Goal: Transaction & Acquisition: Book appointment/travel/reservation

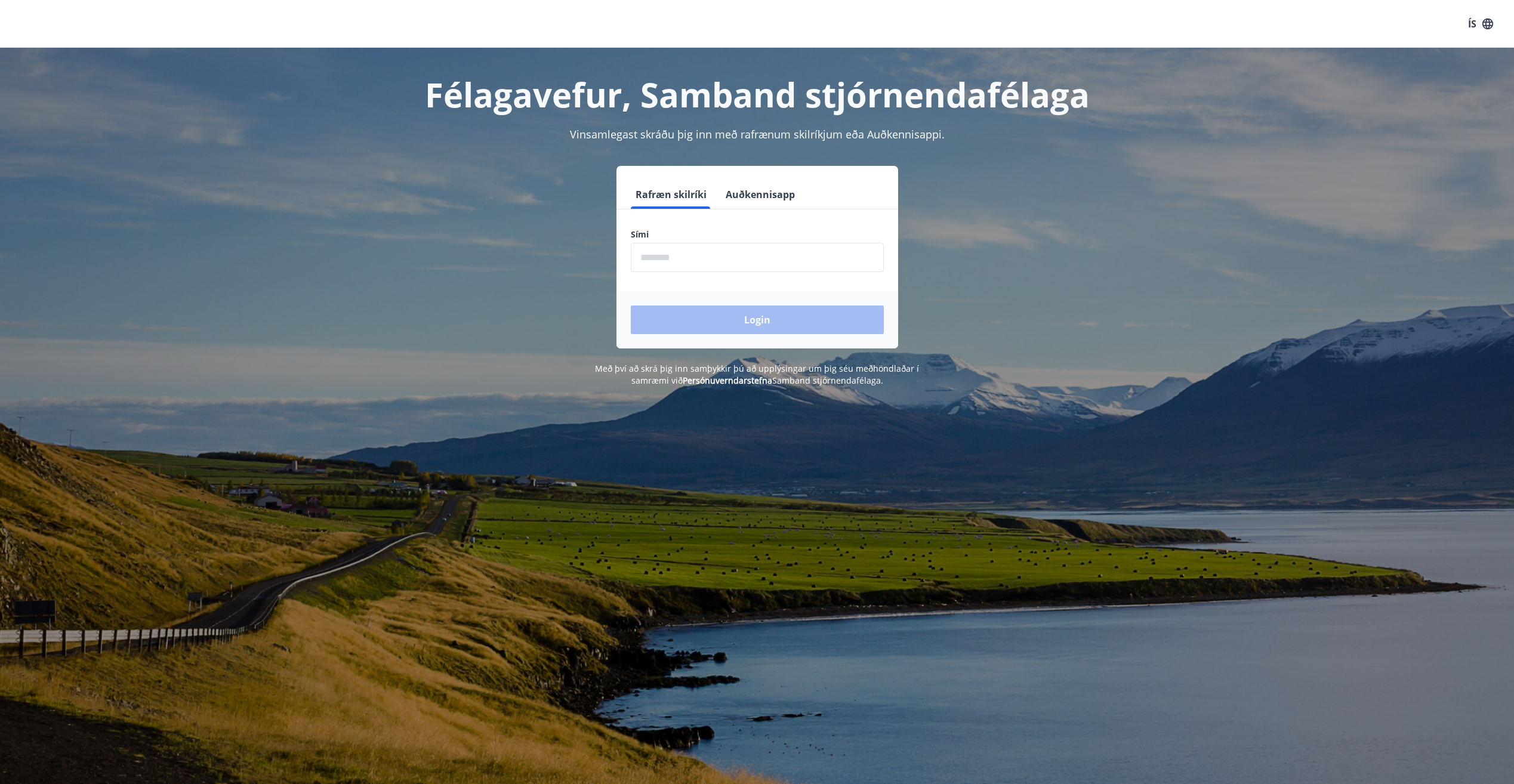
click at [692, 273] on form "Rafræn skilríki Auðkennisapp Sími ​ Login" at bounding box center [757, 265] width 282 height 168
click at [683, 258] on input "phone" at bounding box center [757, 257] width 253 height 29
type input "********"
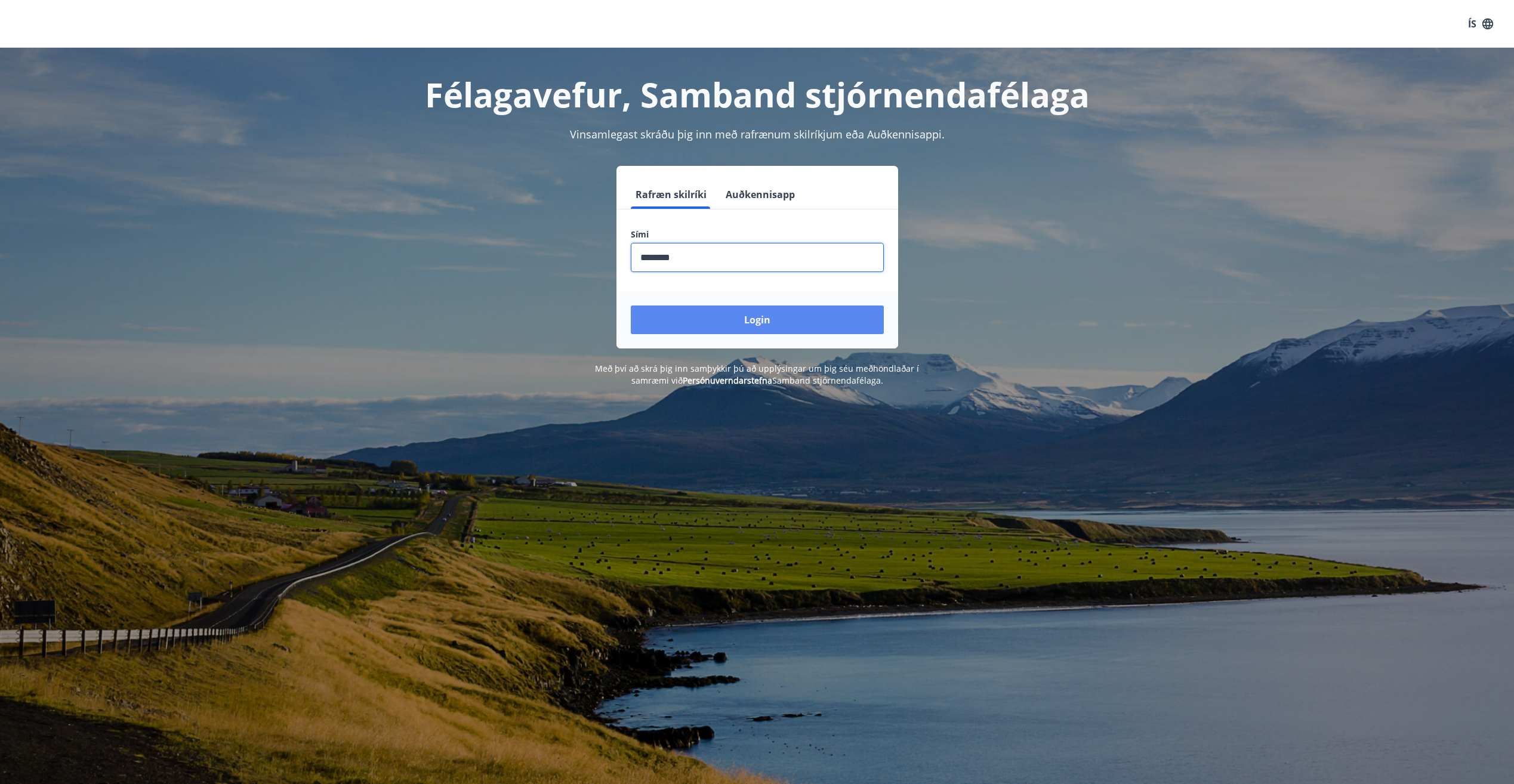
click at [739, 316] on button "Login" at bounding box center [757, 319] width 253 height 29
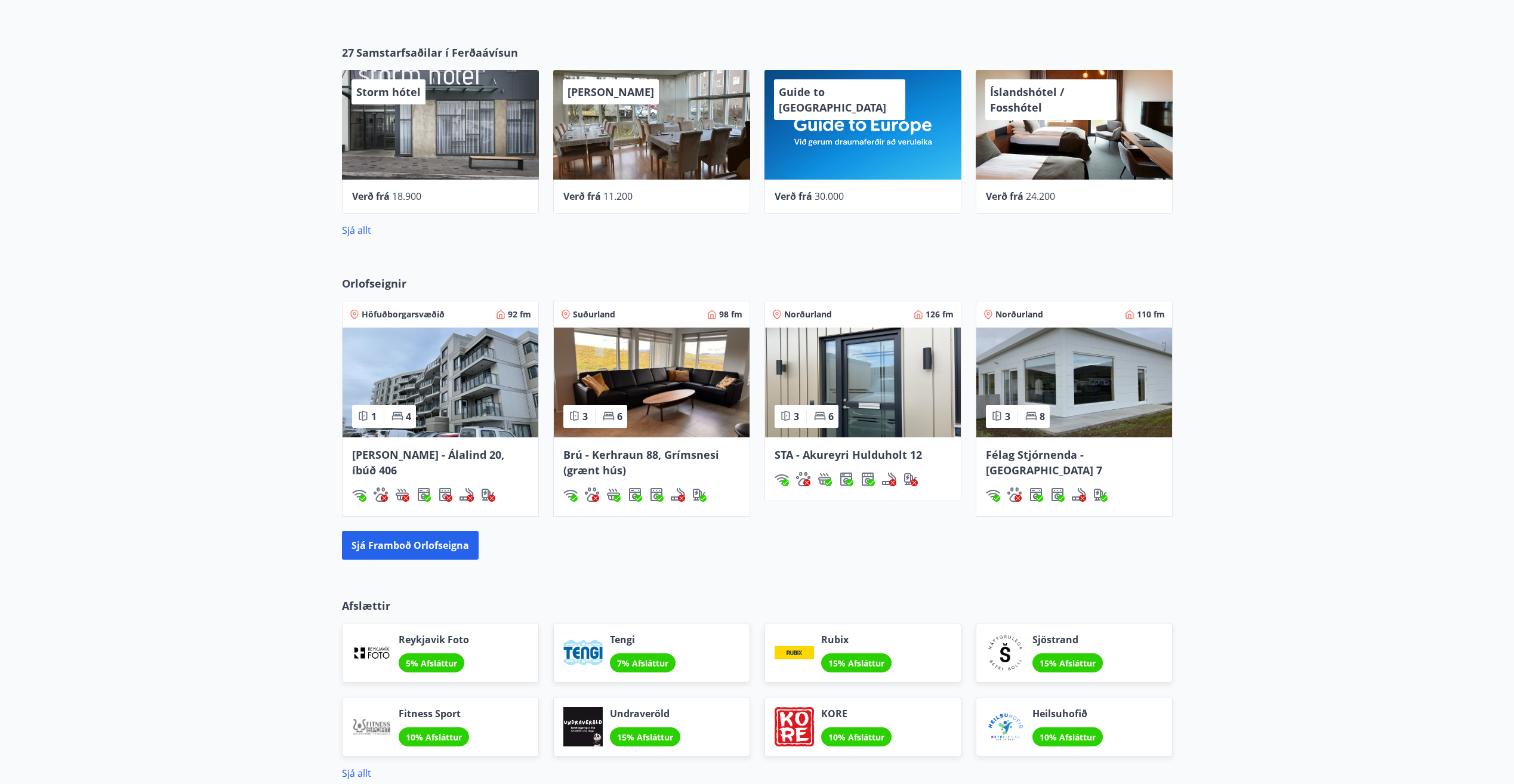
scroll to position [597, 0]
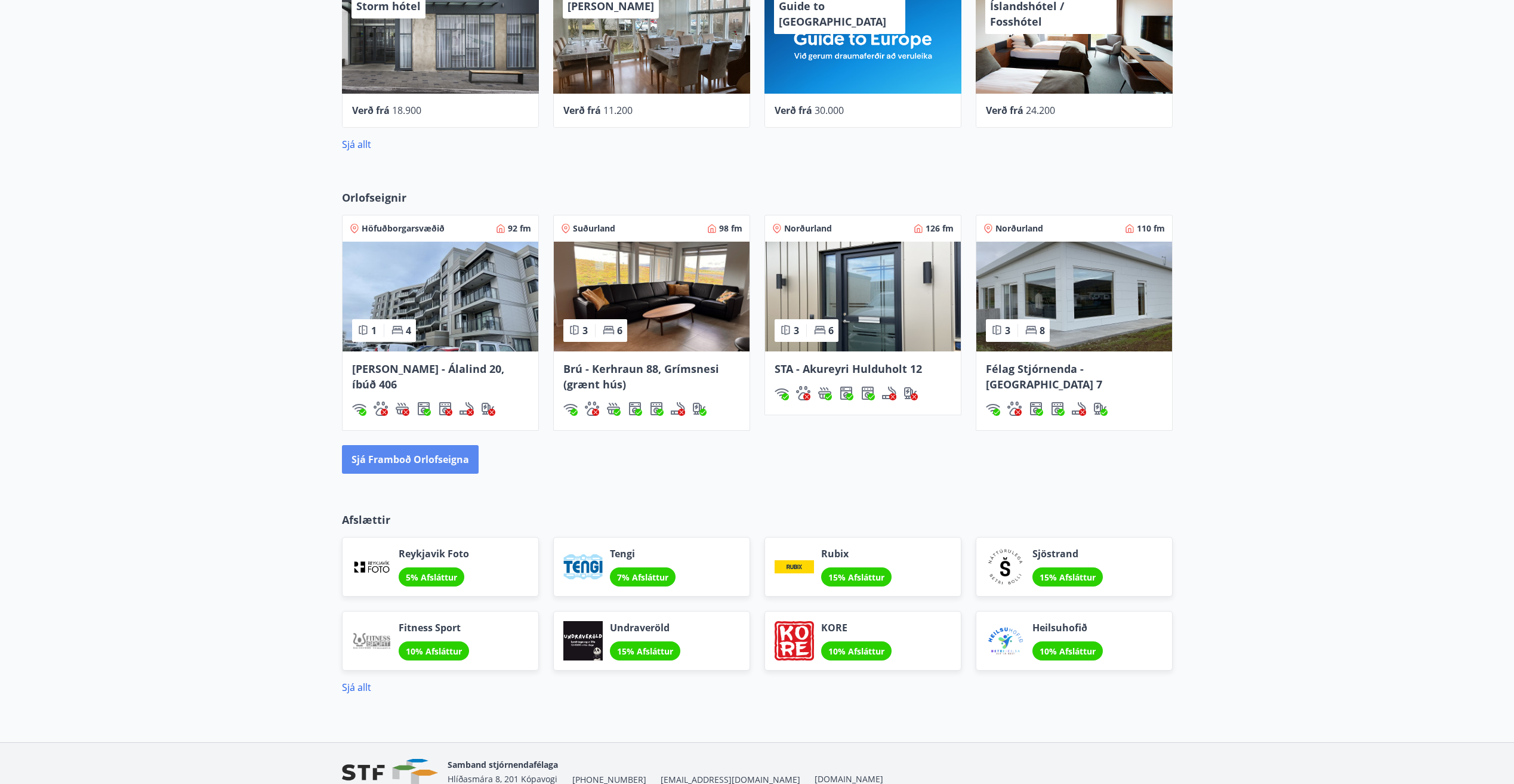
click at [414, 459] on button "Sjá framboð orlofseigna" at bounding box center [411, 459] width 137 height 29
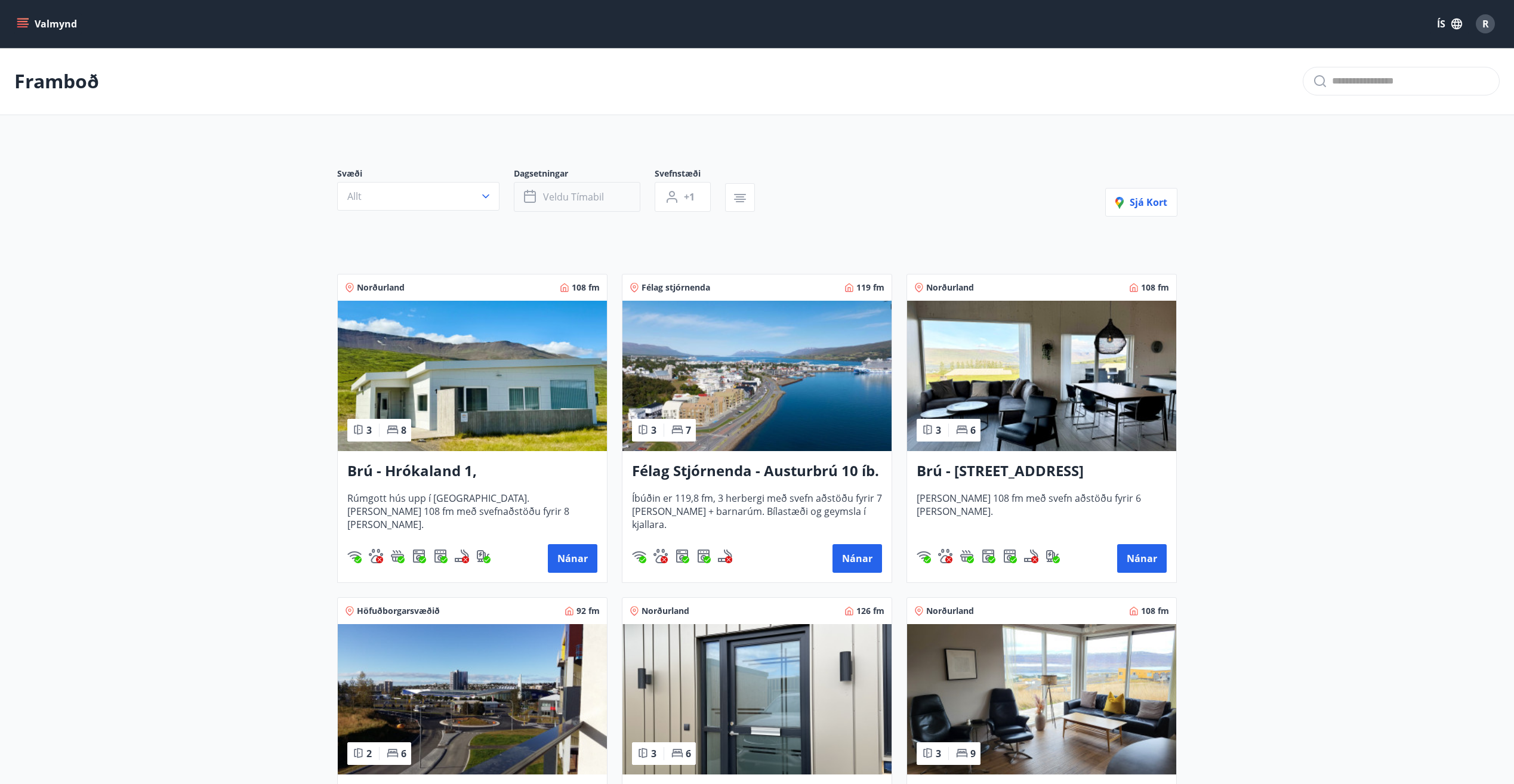
click at [602, 195] on span "Veldu tímabil" at bounding box center [573, 196] width 61 height 13
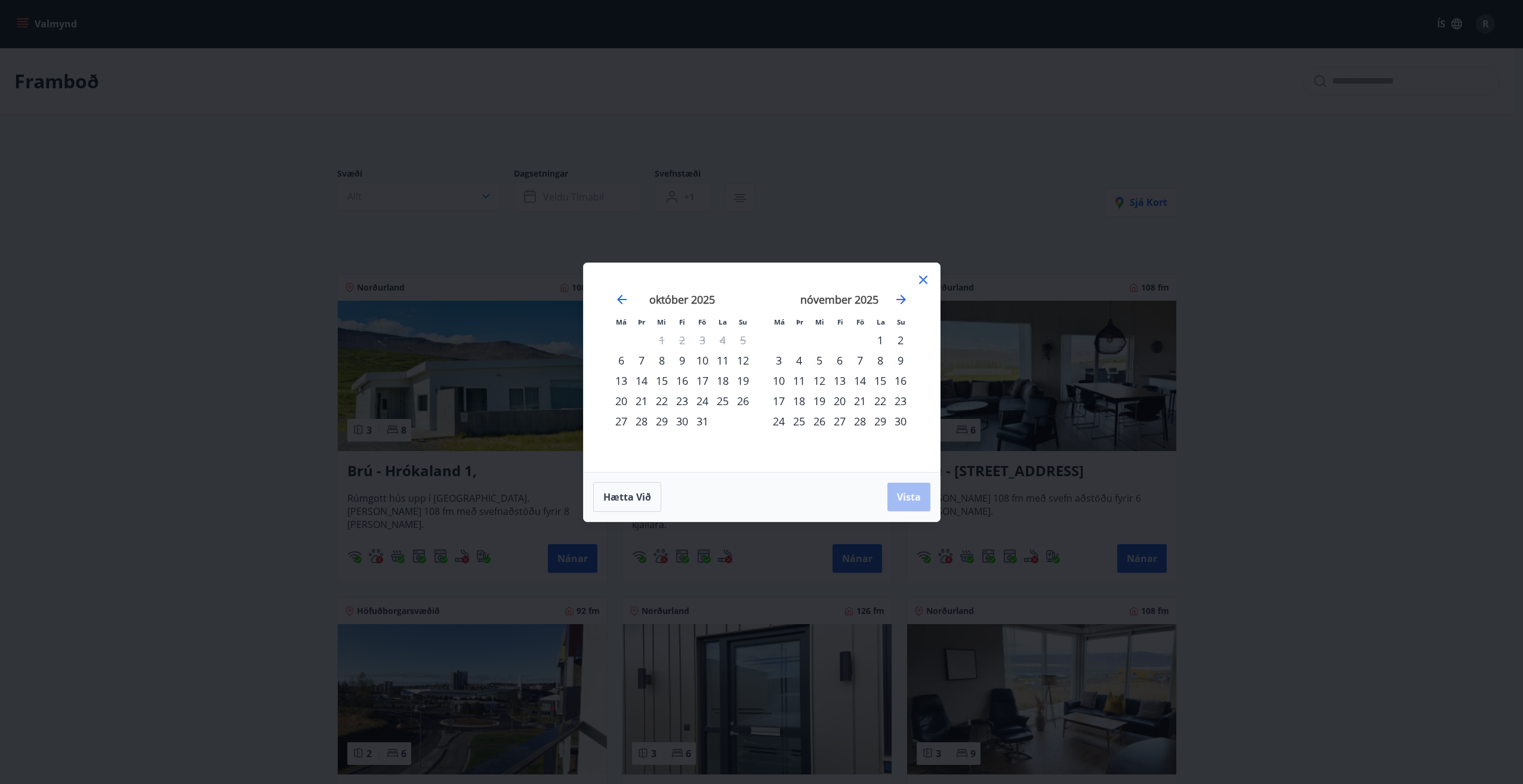
click at [863, 382] on div "14" at bounding box center [860, 380] width 20 height 20
click at [903, 378] on div "16" at bounding box center [900, 380] width 20 height 20
click at [911, 501] on span "Vista" at bounding box center [909, 496] width 24 height 13
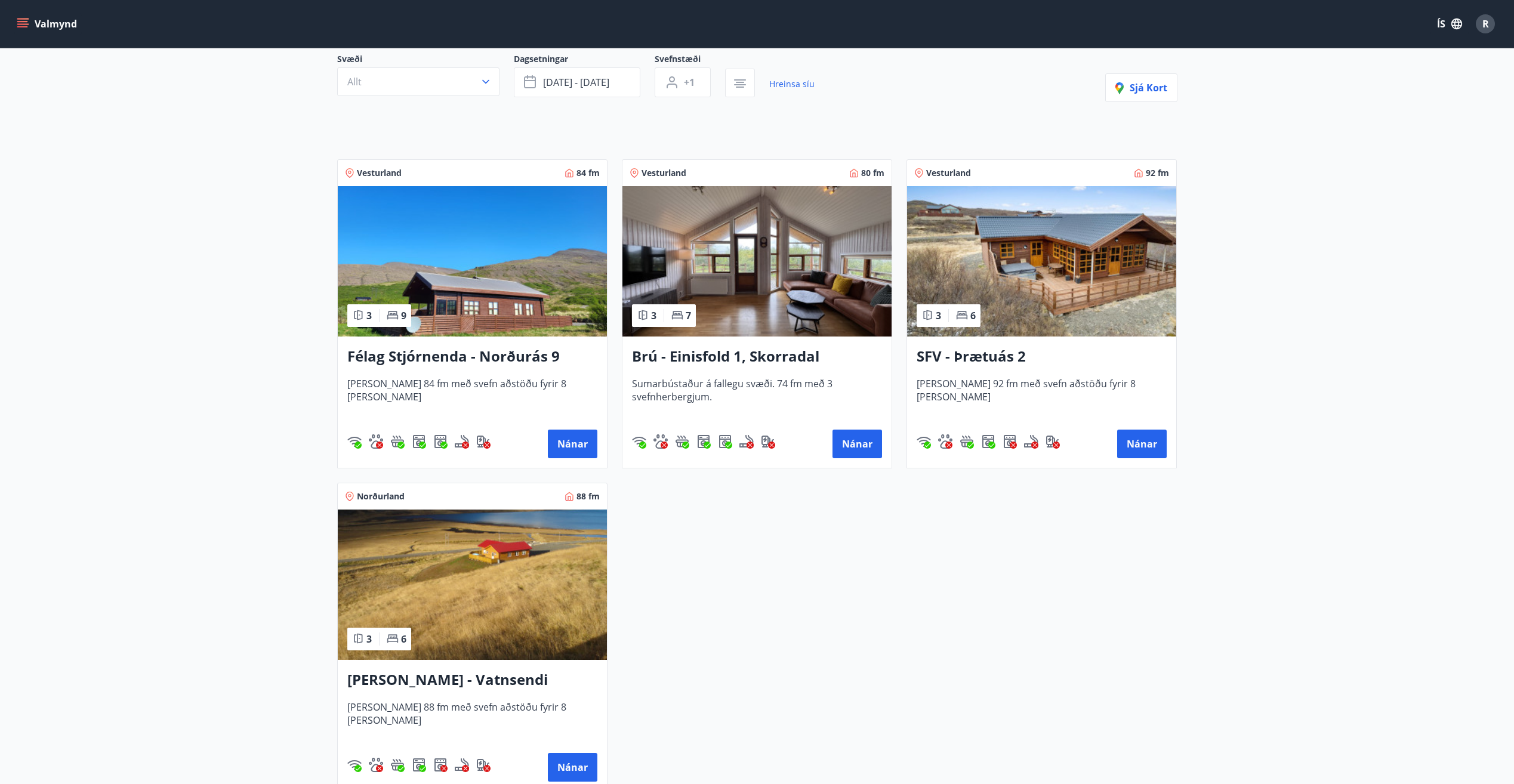
scroll to position [120, 0]
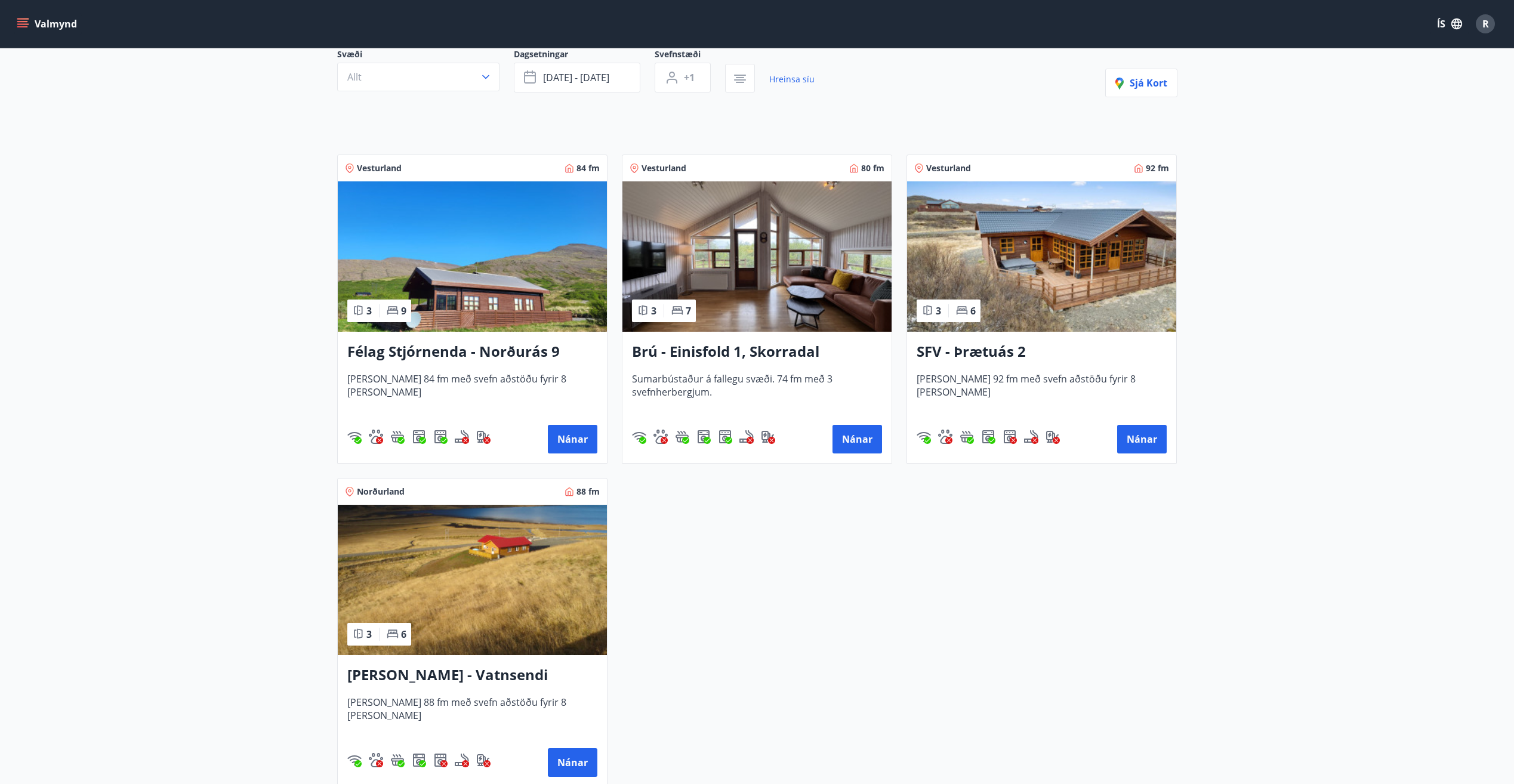
click at [713, 353] on h3 "Brú - Einisfold 1, Skorradal" at bounding box center [757, 352] width 250 height 22
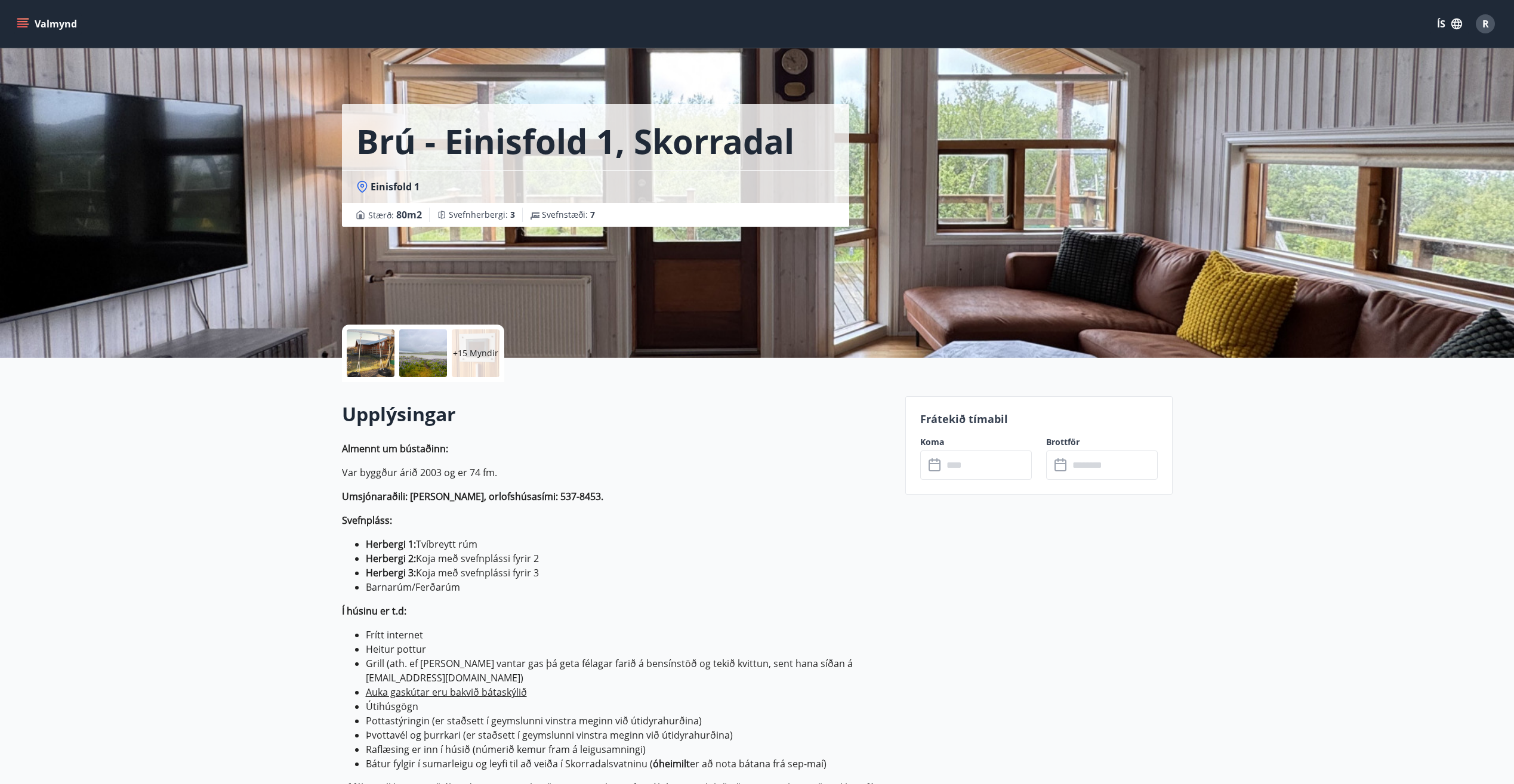
click at [959, 466] on input "text" at bounding box center [988, 465] width 89 height 29
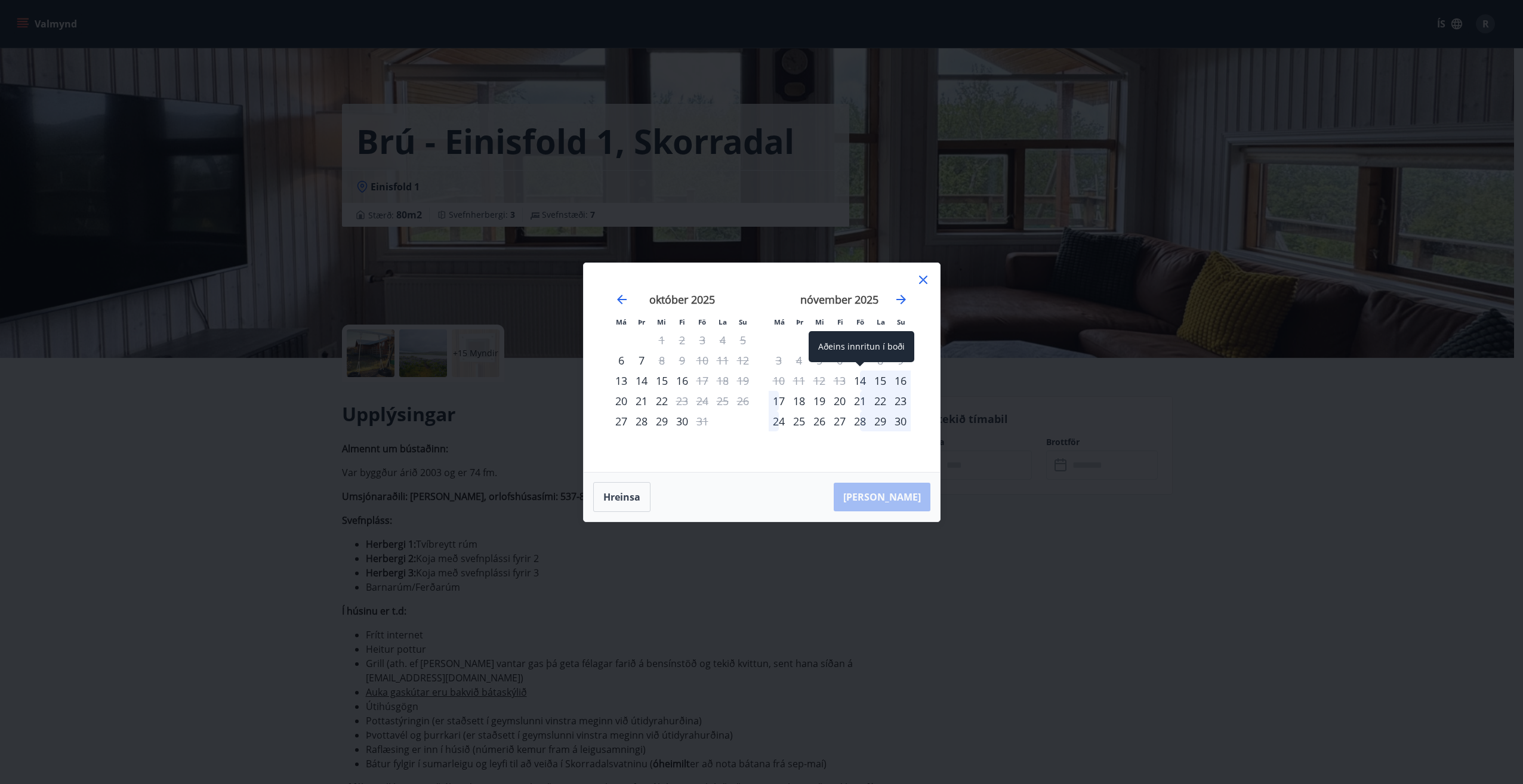
click at [860, 378] on div "14" at bounding box center [860, 380] width 20 height 20
click at [900, 380] on div "16" at bounding box center [900, 380] width 20 height 20
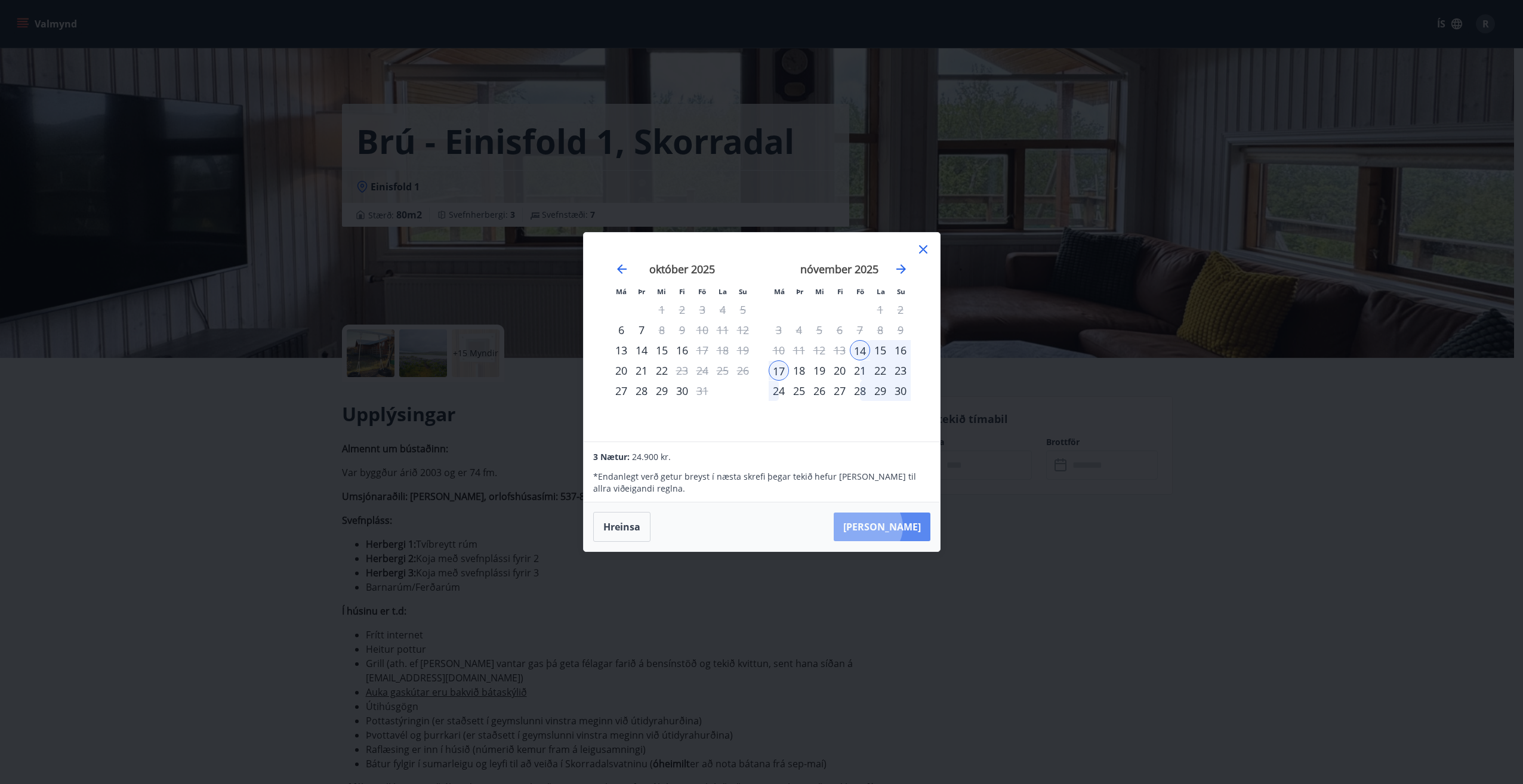
click at [904, 527] on button "[PERSON_NAME]" at bounding box center [882, 527] width 97 height 29
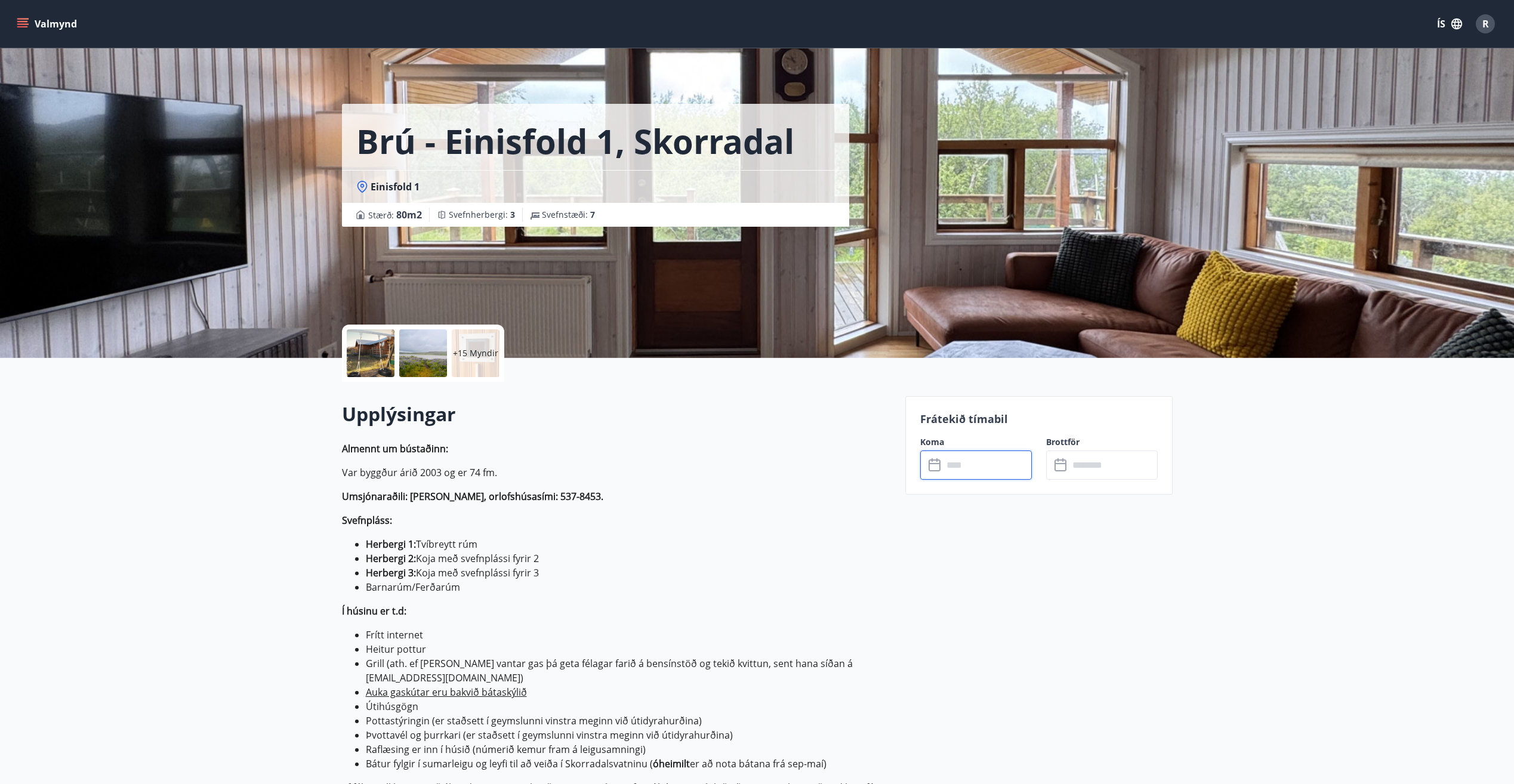
type input "******"
click at [1088, 575] on button "Greiða" at bounding box center [1102, 574] width 111 height 29
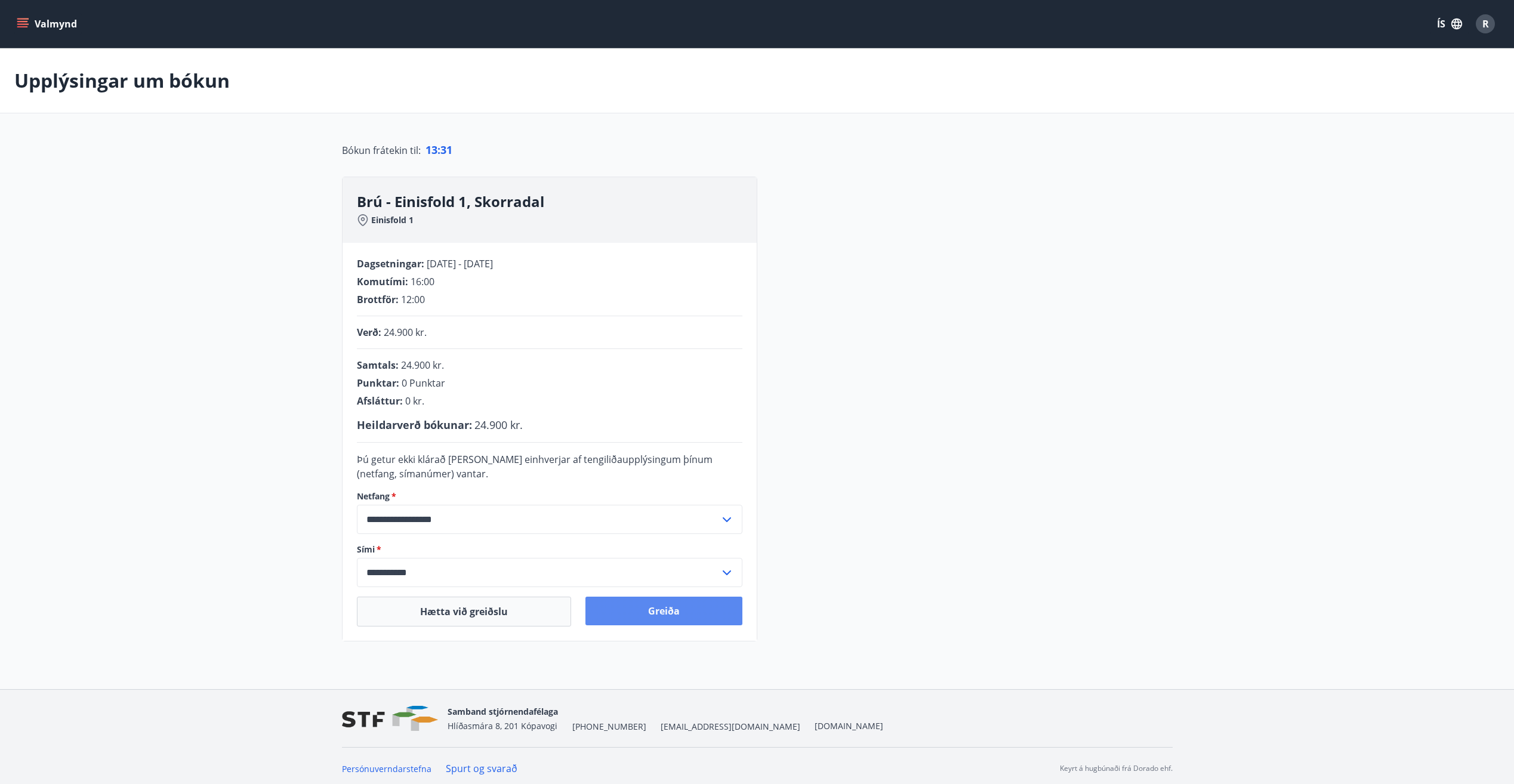
click at [649, 612] on button "Greiða" at bounding box center [663, 611] width 157 height 29
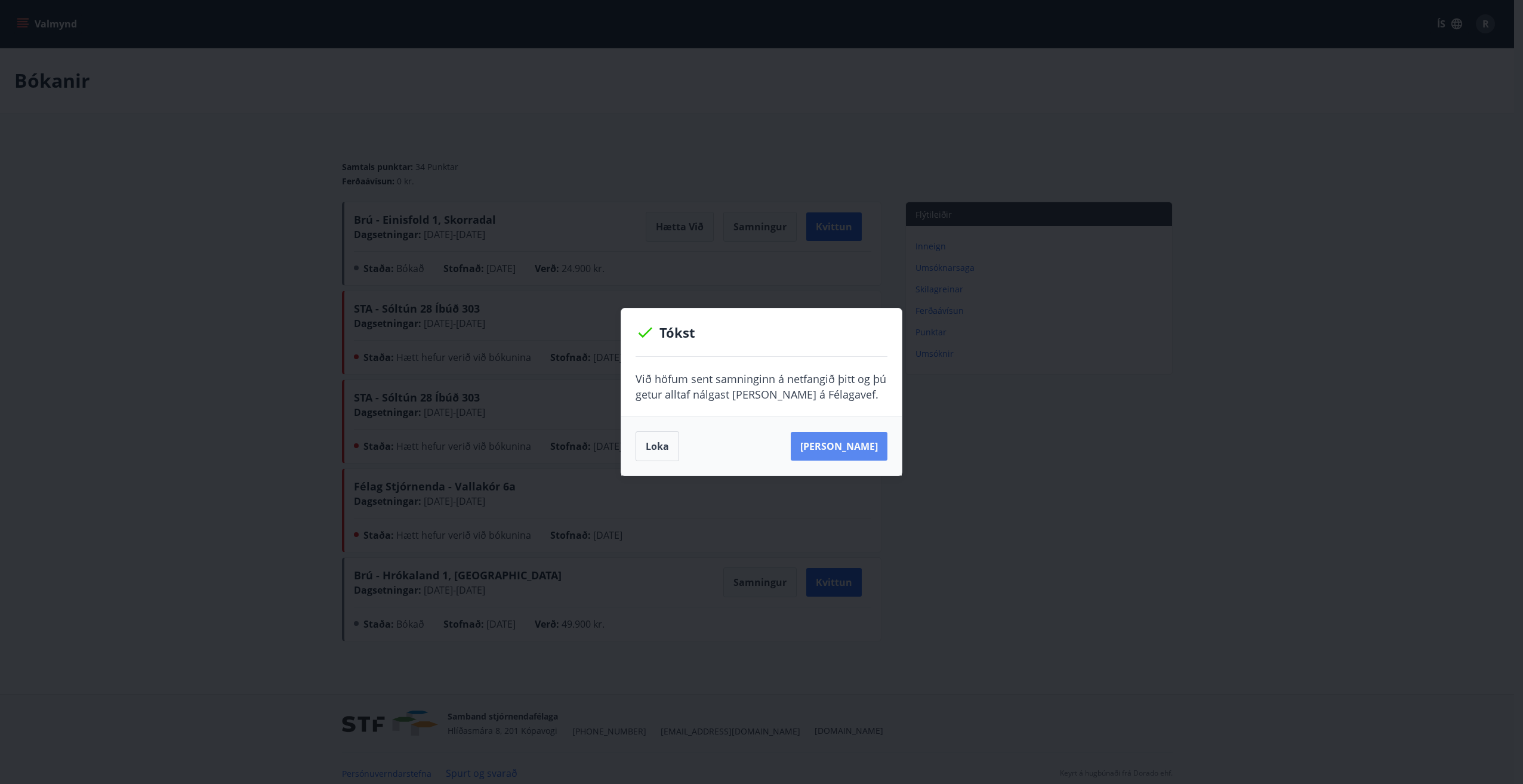
click at [828, 443] on button "Sjá samning" at bounding box center [839, 446] width 97 height 29
click at [658, 452] on button "Loka" at bounding box center [657, 446] width 44 height 30
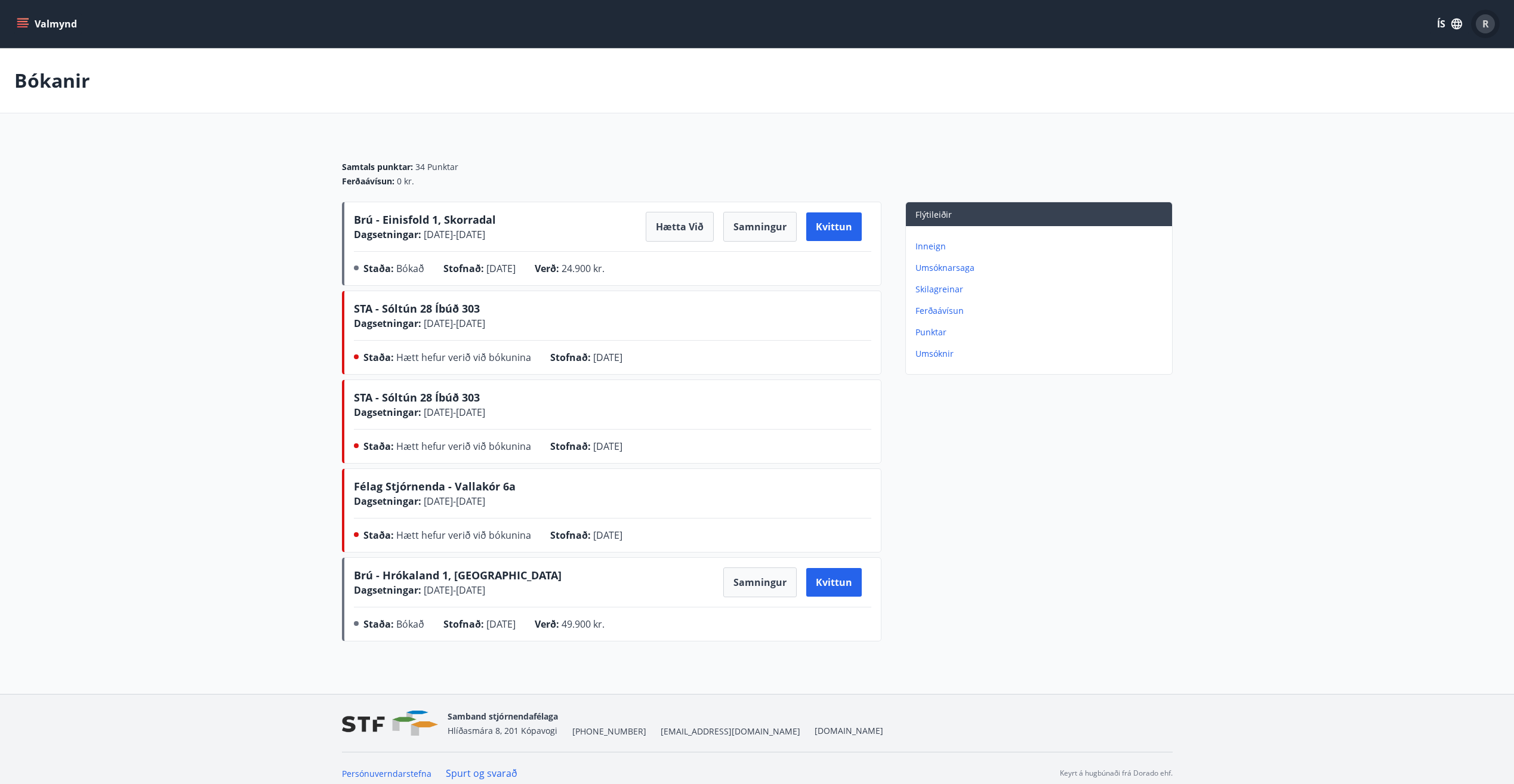
click at [1482, 24] on div "R" at bounding box center [1485, 23] width 19 height 19
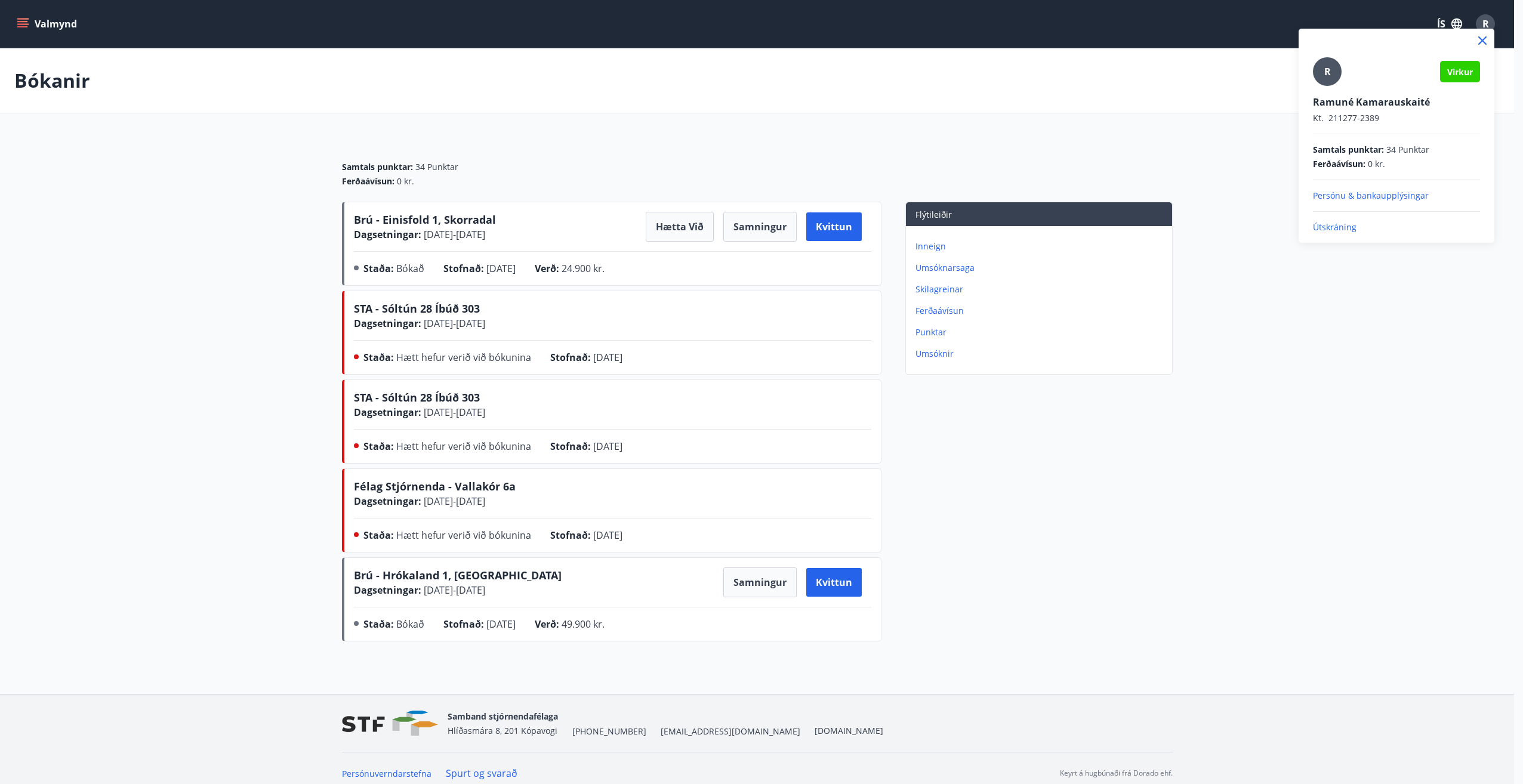
click at [1343, 229] on p "Útskráning" at bounding box center [1397, 227] width 167 height 12
